Goal: Transaction & Acquisition: Purchase product/service

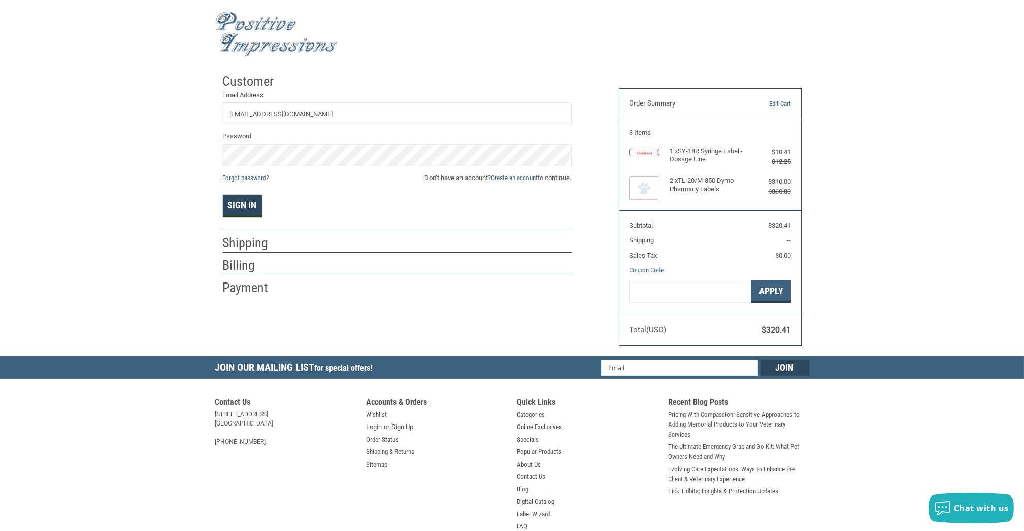
click at [234, 209] on button "Sign In" at bounding box center [242, 206] width 39 height 22
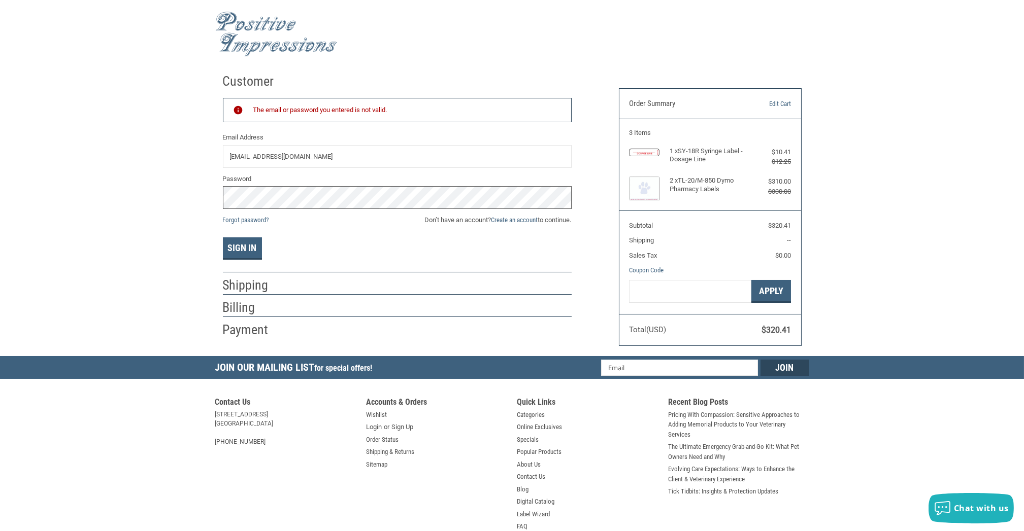
click at [199, 212] on div "Customer Returning Customer The email or password you entered is not valid. Ema…" at bounding box center [512, 213] width 1024 height 288
click at [223, 238] on button "Sign In" at bounding box center [242, 249] width 39 height 22
click at [253, 219] on link "Forgot password?" at bounding box center [246, 220] width 46 height 8
click at [220, 200] on div "Customer Returning Customer The email or password you entered is not valid. Ema…" at bounding box center [413, 204] width 396 height 271
click at [230, 246] on button "Sign In" at bounding box center [242, 249] width 39 height 22
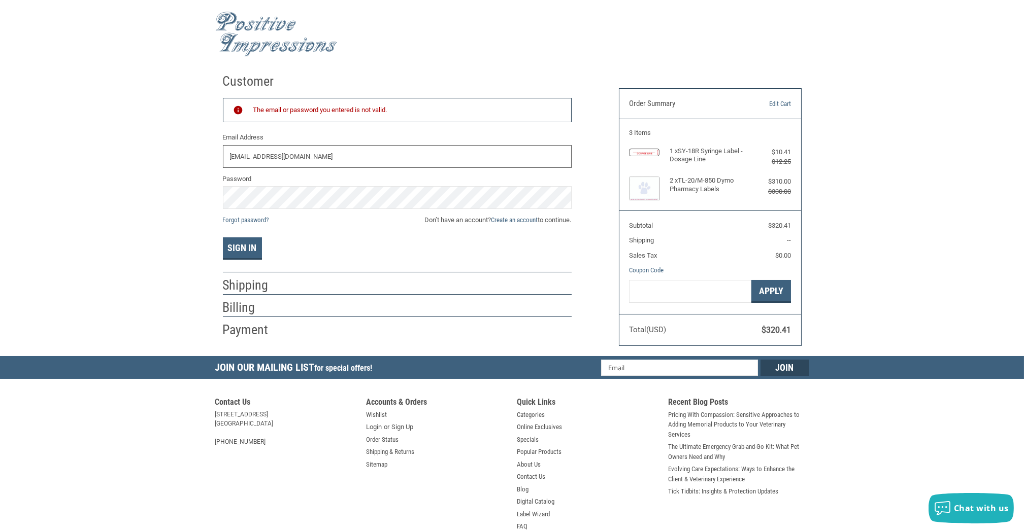
click at [392, 156] on input "bmessmore@newpittsburgvetclinic.com" at bounding box center [397, 156] width 349 height 23
click at [889, 173] on div "Customer Returning Customer The email or password you entered is not valid. Ema…" at bounding box center [512, 213] width 1024 height 288
drag, startPoint x: 402, startPoint y: 156, endPoint x: 210, endPoint y: 176, distance: 193.4
click at [210, 176] on div "Customer Returning Customer The email or password you entered is not valid. Ema…" at bounding box center [512, 213] width 1024 height 288
click at [234, 241] on button "Sign In" at bounding box center [242, 249] width 39 height 22
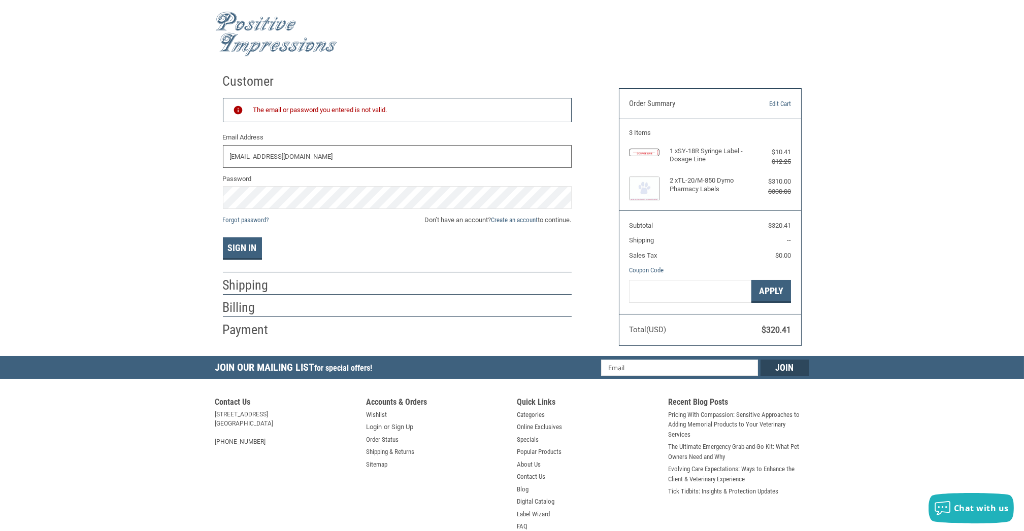
click at [386, 161] on input "bmessmore@newpittsburgvetclinic.com" at bounding box center [397, 156] width 349 height 23
drag, startPoint x: 388, startPoint y: 159, endPoint x: 171, endPoint y: 183, distance: 218.6
click at [171, 183] on div "Customer Returning Customer The email or password you entered is not valid. Ema…" at bounding box center [512, 213] width 1024 height 288
type input "BMESSMORE@NEWPITTSBURGVETCLINIC.COM"
type input "bmessmore@newpittsburgvetclinic.com"
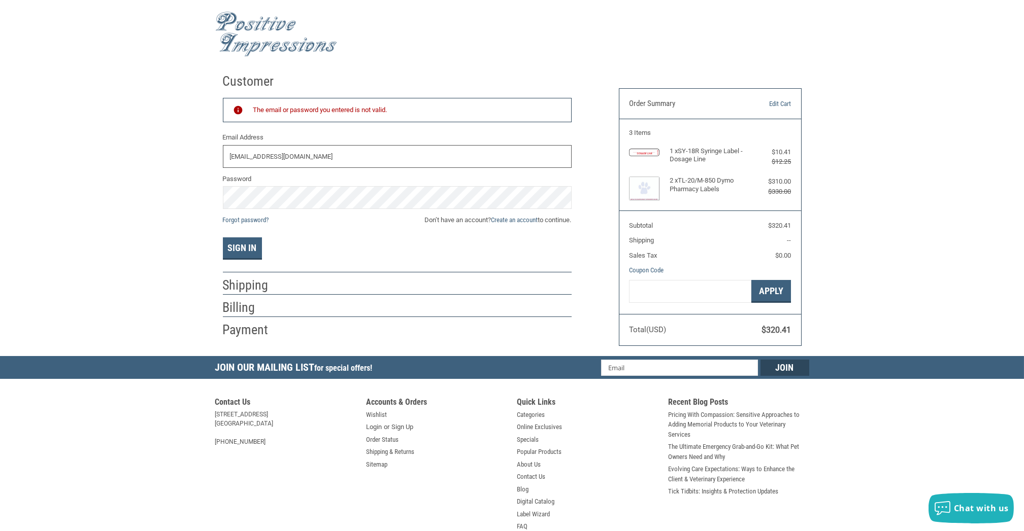
click at [370, 154] on input "bmessmore@newpittsburgvetclinic.com" at bounding box center [397, 156] width 349 height 23
drag, startPoint x: 396, startPoint y: 51, endPoint x: 396, endPoint y: 40, distance: 10.7
click at [397, 49] on div at bounding box center [512, 34] width 594 height 58
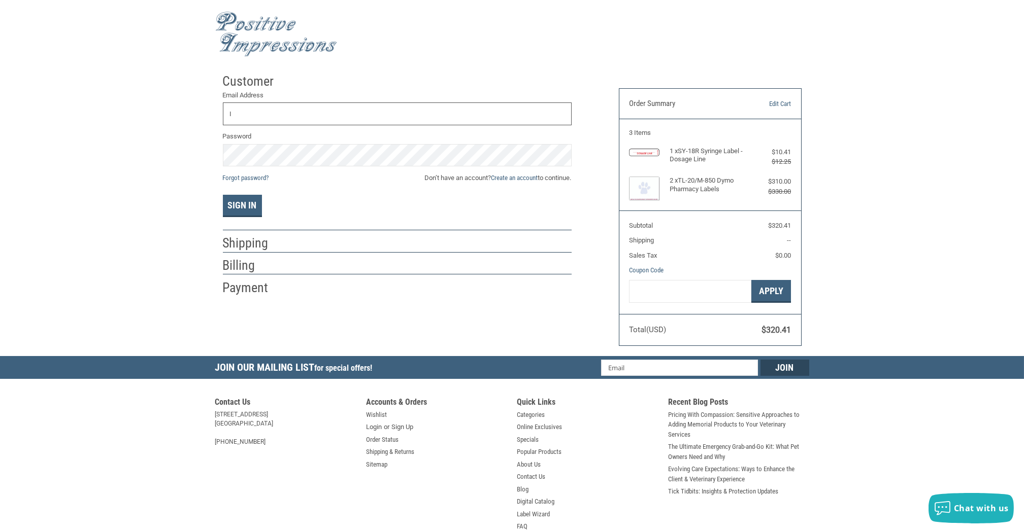
type input "[EMAIL_ADDRESS][DOMAIN_NAME]"
click at [240, 206] on button "Sign In" at bounding box center [242, 206] width 39 height 22
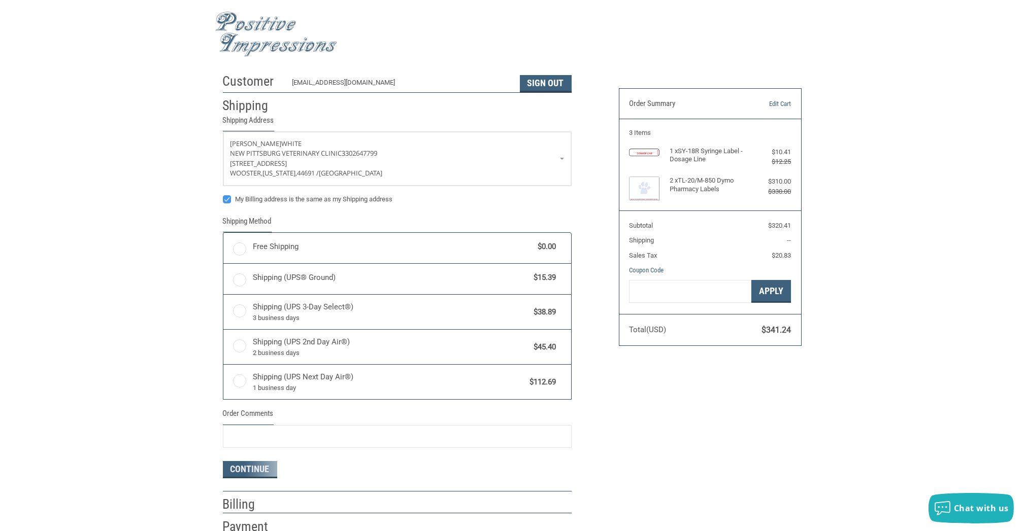
radio input "true"
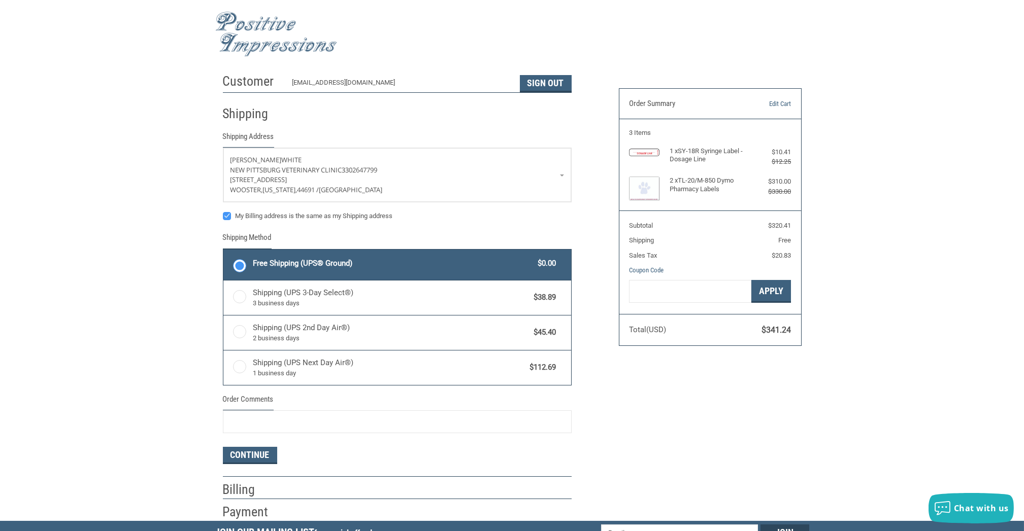
click at [118, 373] on div "Customer [EMAIL_ADDRESS][DOMAIN_NAME] Sign Out Shipping Shipping Address [PERSO…" at bounding box center [512, 295] width 1024 height 453
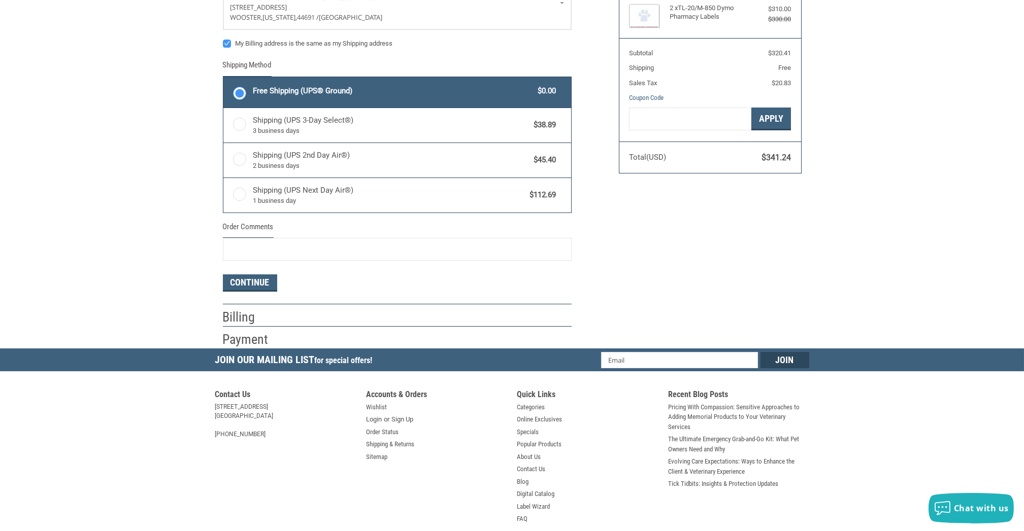
scroll to position [231, 0]
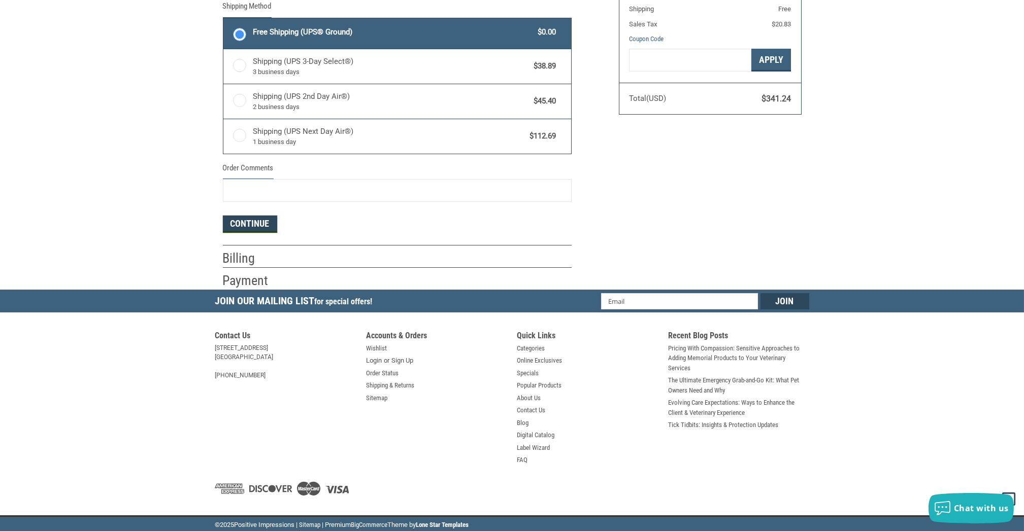
click at [263, 222] on button "Continue" at bounding box center [250, 224] width 54 height 17
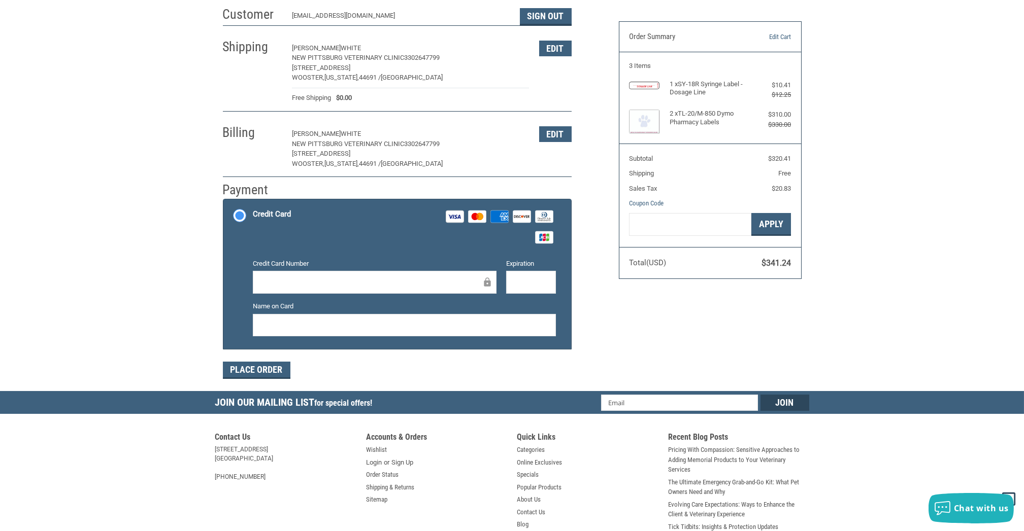
click at [343, 289] on div at bounding box center [375, 282] width 244 height 23
click at [333, 315] on div at bounding box center [404, 325] width 303 height 23
click at [590, 332] on div "Customer [EMAIL_ADDRESS][DOMAIN_NAME] Sign Out Shipping [PERSON_NAME] [GEOGRAPH…" at bounding box center [413, 197] width 396 height 390
click at [273, 368] on button "Place Order" at bounding box center [257, 370] width 68 height 17
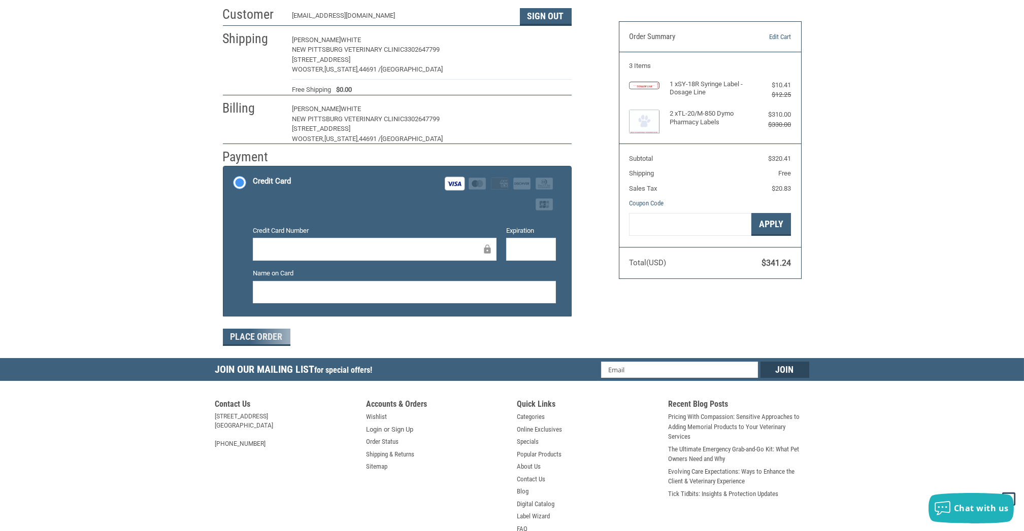
scroll to position [52, 0]
